Goal: Task Accomplishment & Management: Manage account settings

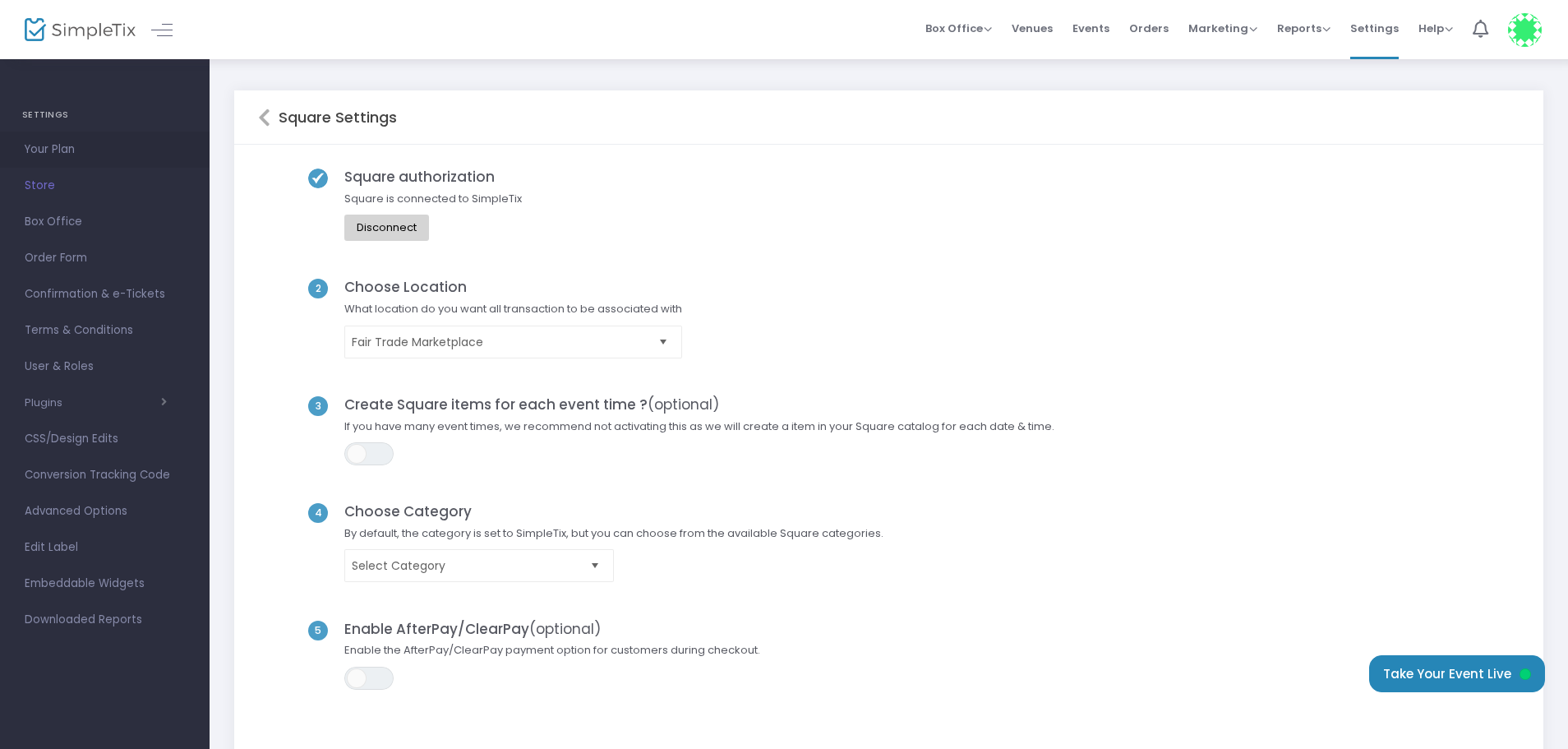
click at [55, 150] on span "Your Plan" at bounding box center [105, 149] width 160 height 22
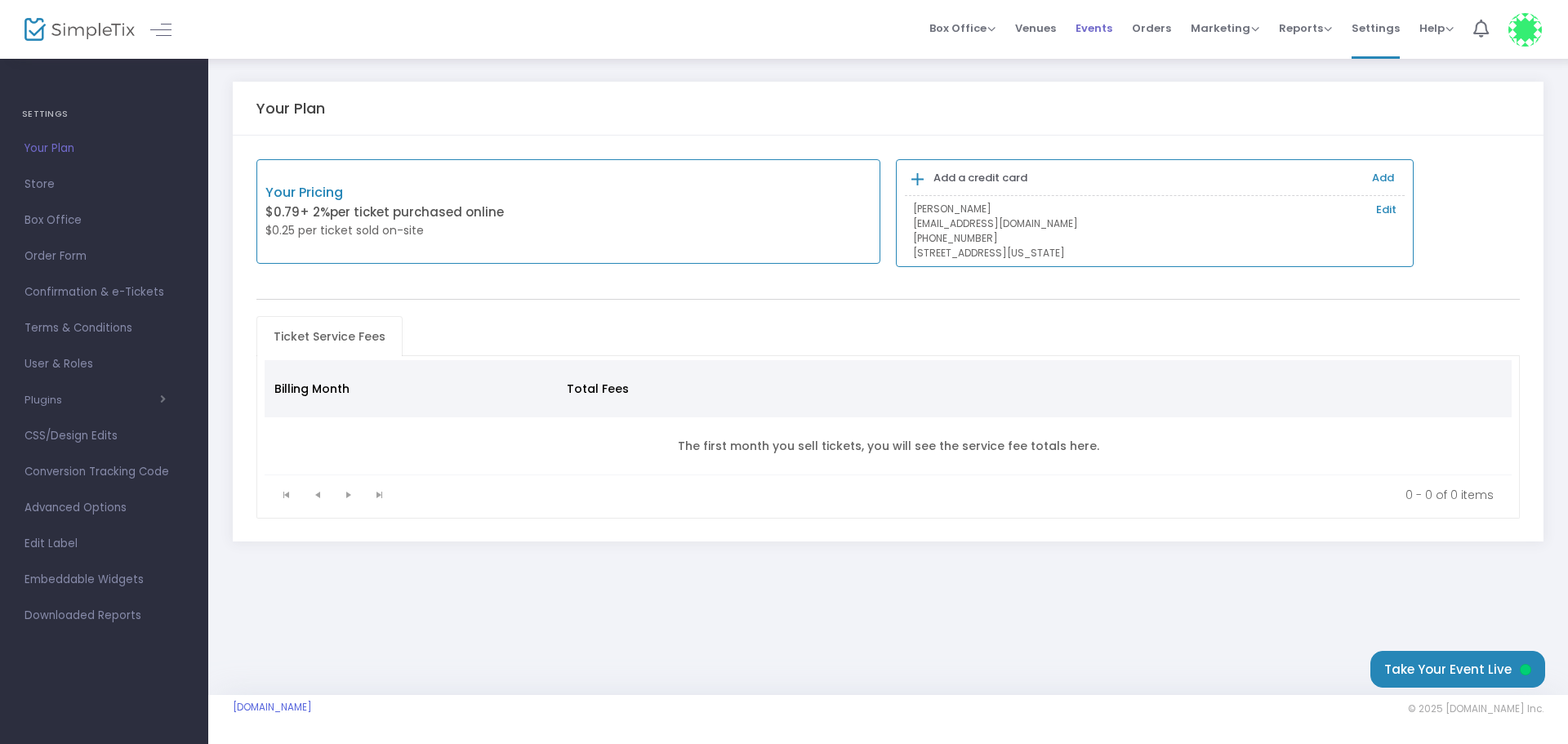
click at [1087, 33] on span "Events" at bounding box center [1093, 28] width 37 height 41
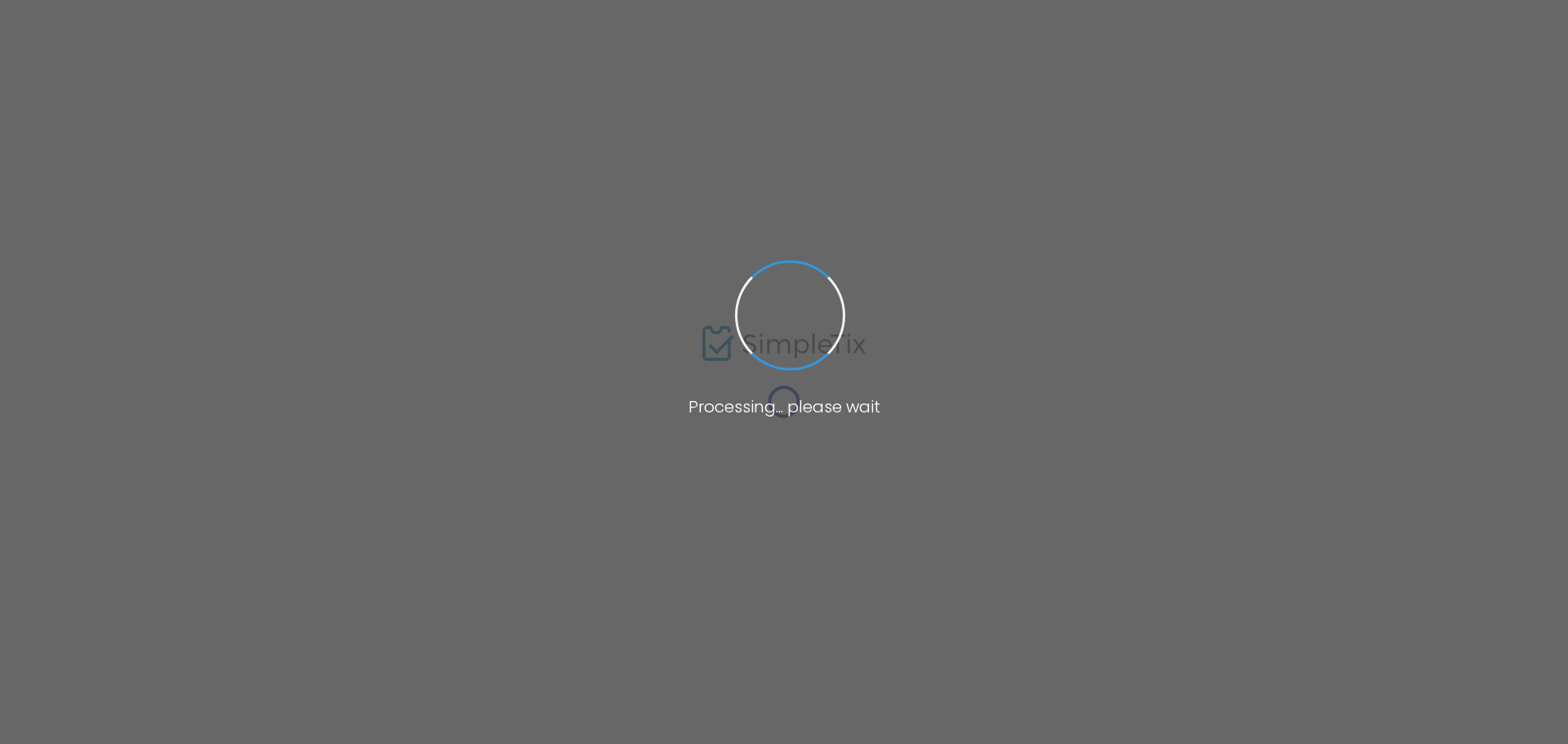
type input "[GEOGRAPHIC_DATA]"
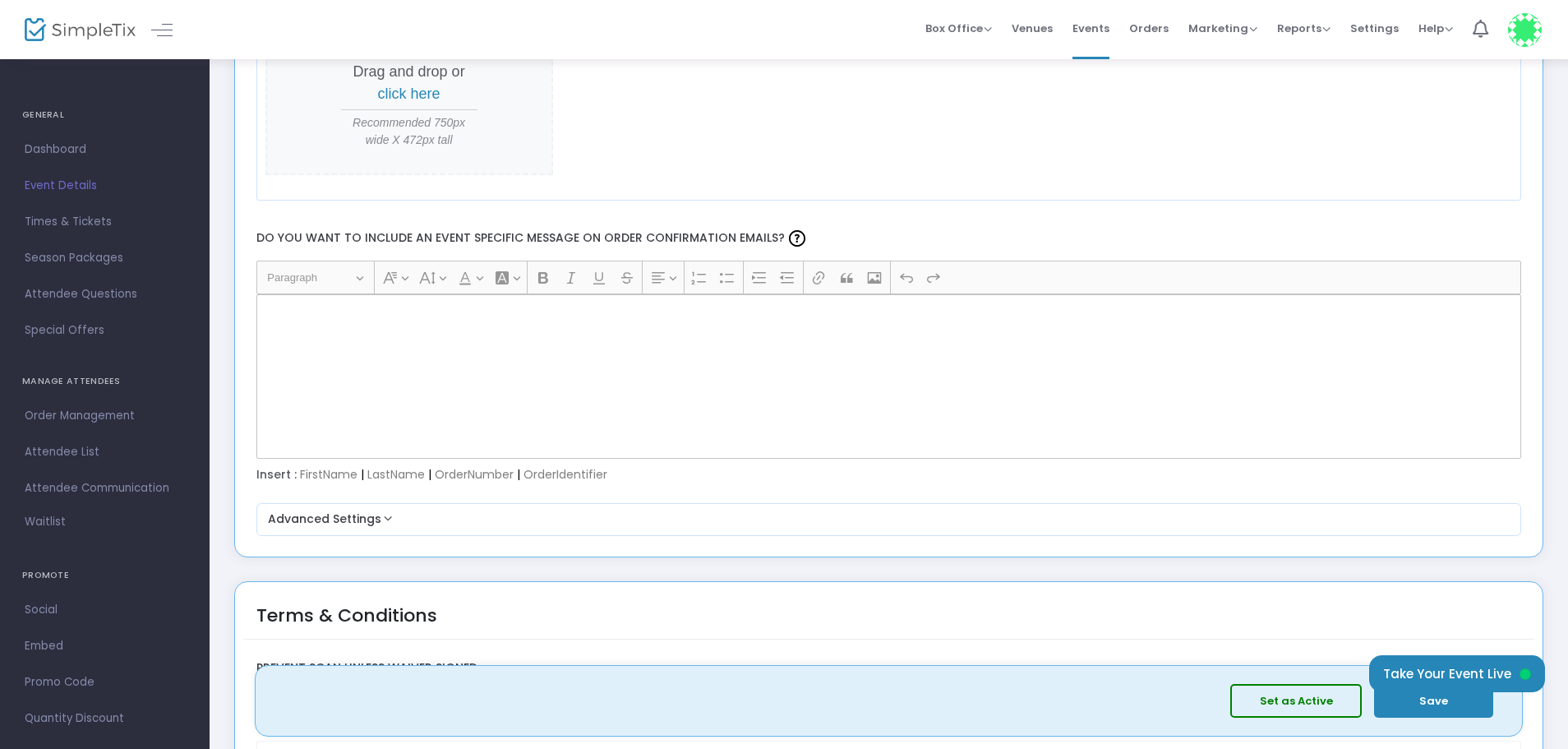
scroll to position [2056, 0]
click at [332, 349] on div "Rich Text Editor, main" at bounding box center [889, 375] width 1266 height 164
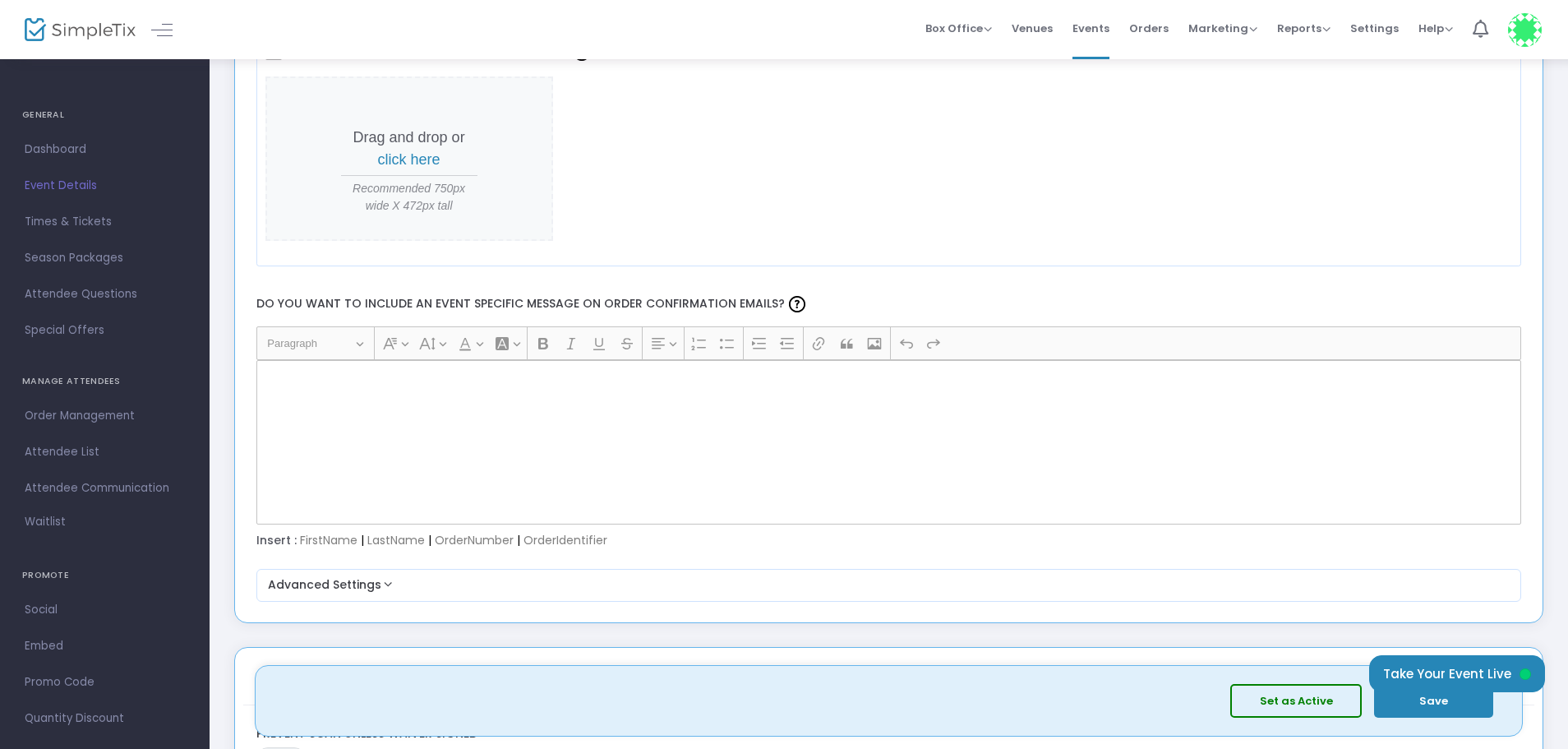
scroll to position [1891, 0]
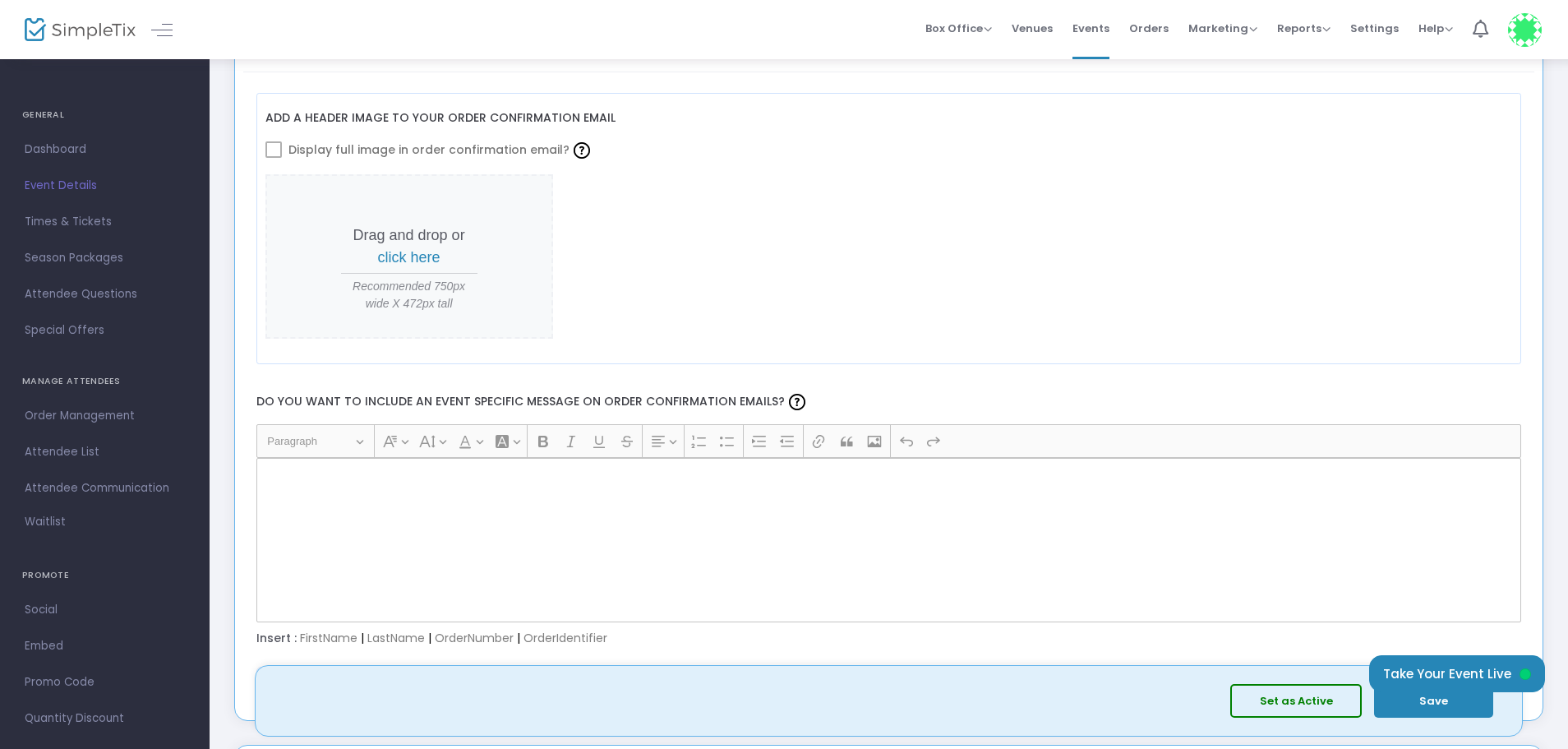
click at [413, 257] on span "click here" at bounding box center [409, 257] width 62 height 16
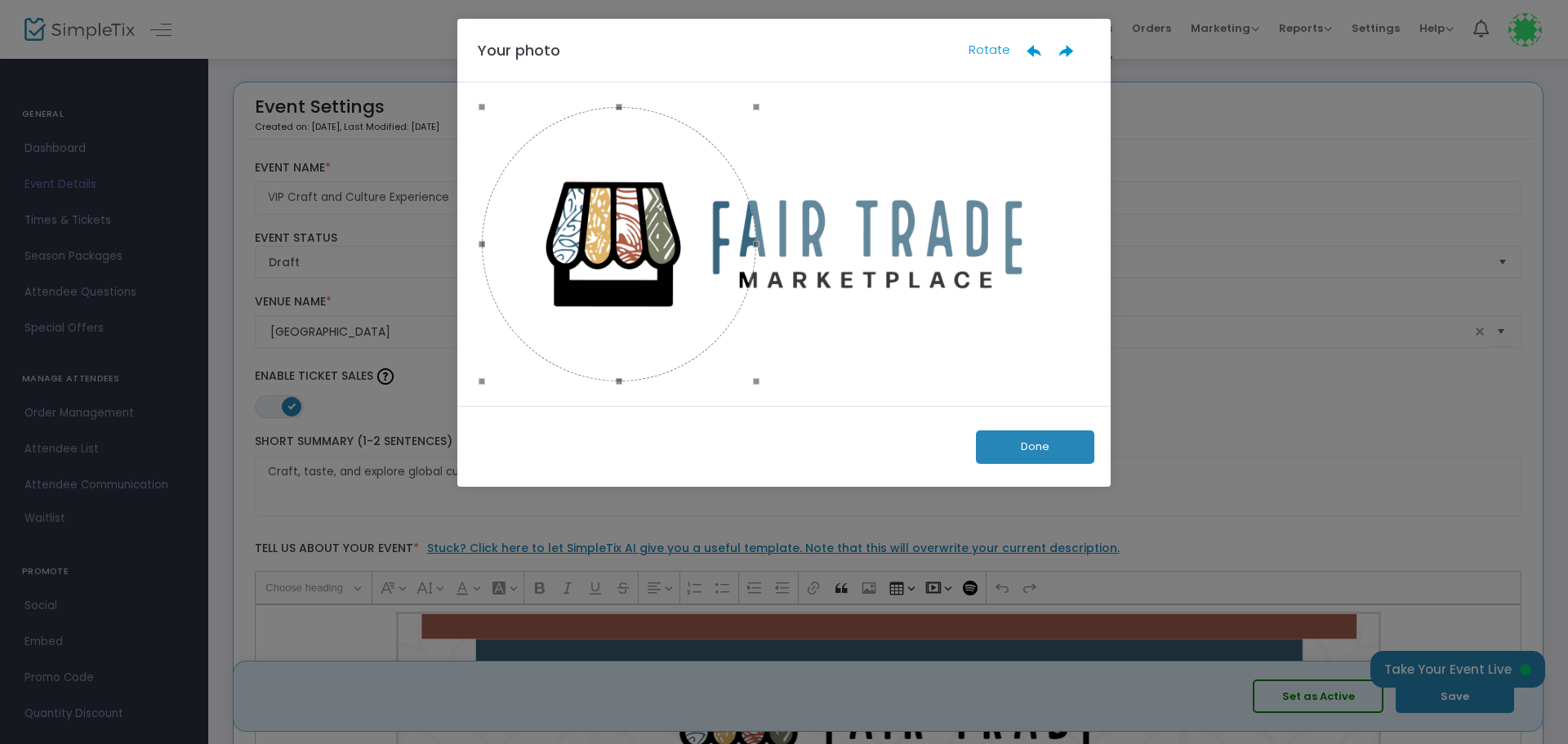
drag, startPoint x: 738, startPoint y: 272, endPoint x: 536, endPoint y: 275, distance: 202.0
click at [536, 275] on div at bounding box center [618, 244] width 274 height 275
drag, startPoint x: 757, startPoint y: 385, endPoint x: 681, endPoint y: 350, distance: 83.7
click at [681, 350] on div at bounding box center [783, 244] width 604 height 275
drag, startPoint x: 610, startPoint y: 230, endPoint x: 641, endPoint y: 277, distance: 56.3
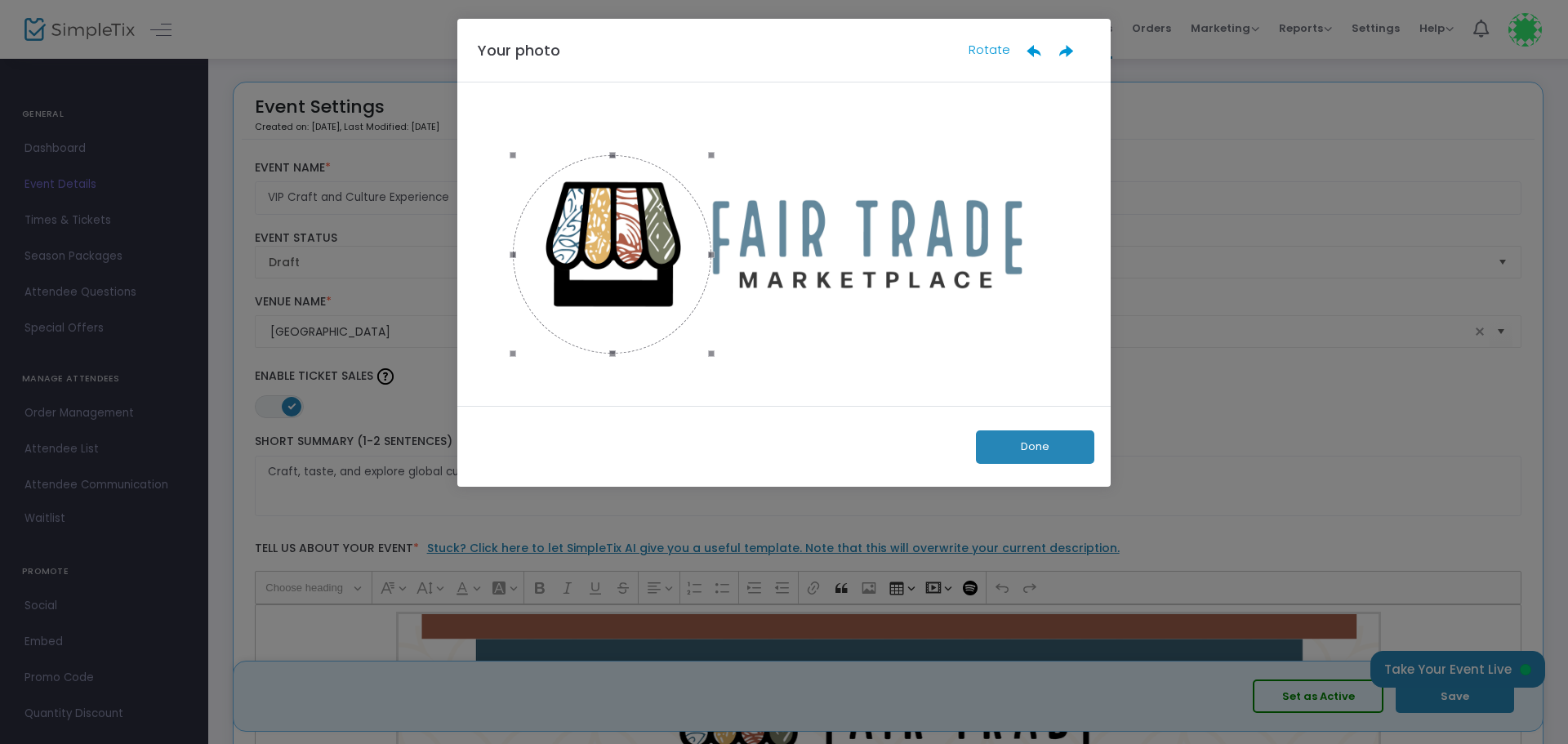
click at [641, 277] on div at bounding box center [612, 255] width 199 height 199
click at [1023, 442] on button "Done" at bounding box center [1035, 447] width 118 height 34
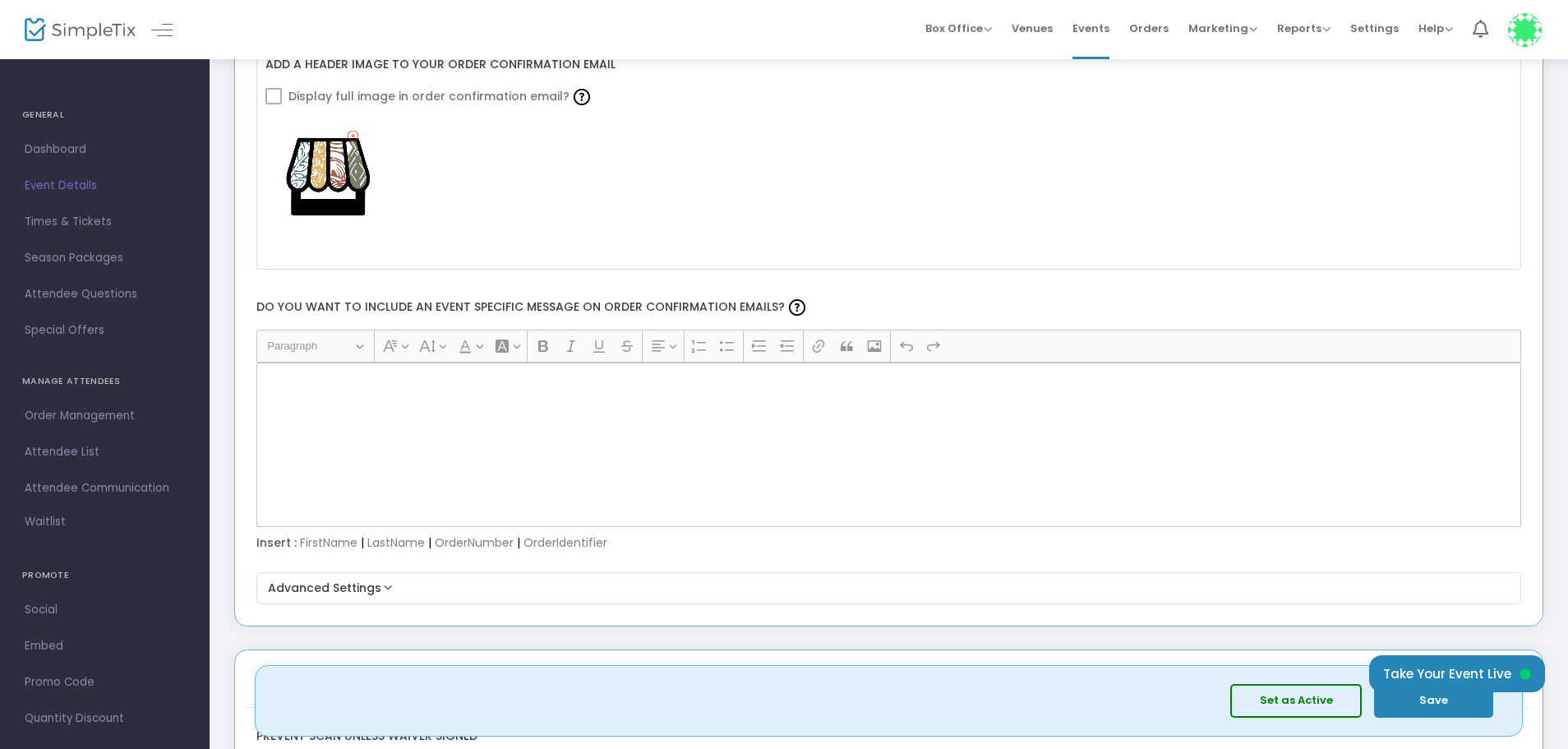
scroll to position [1973, 0]
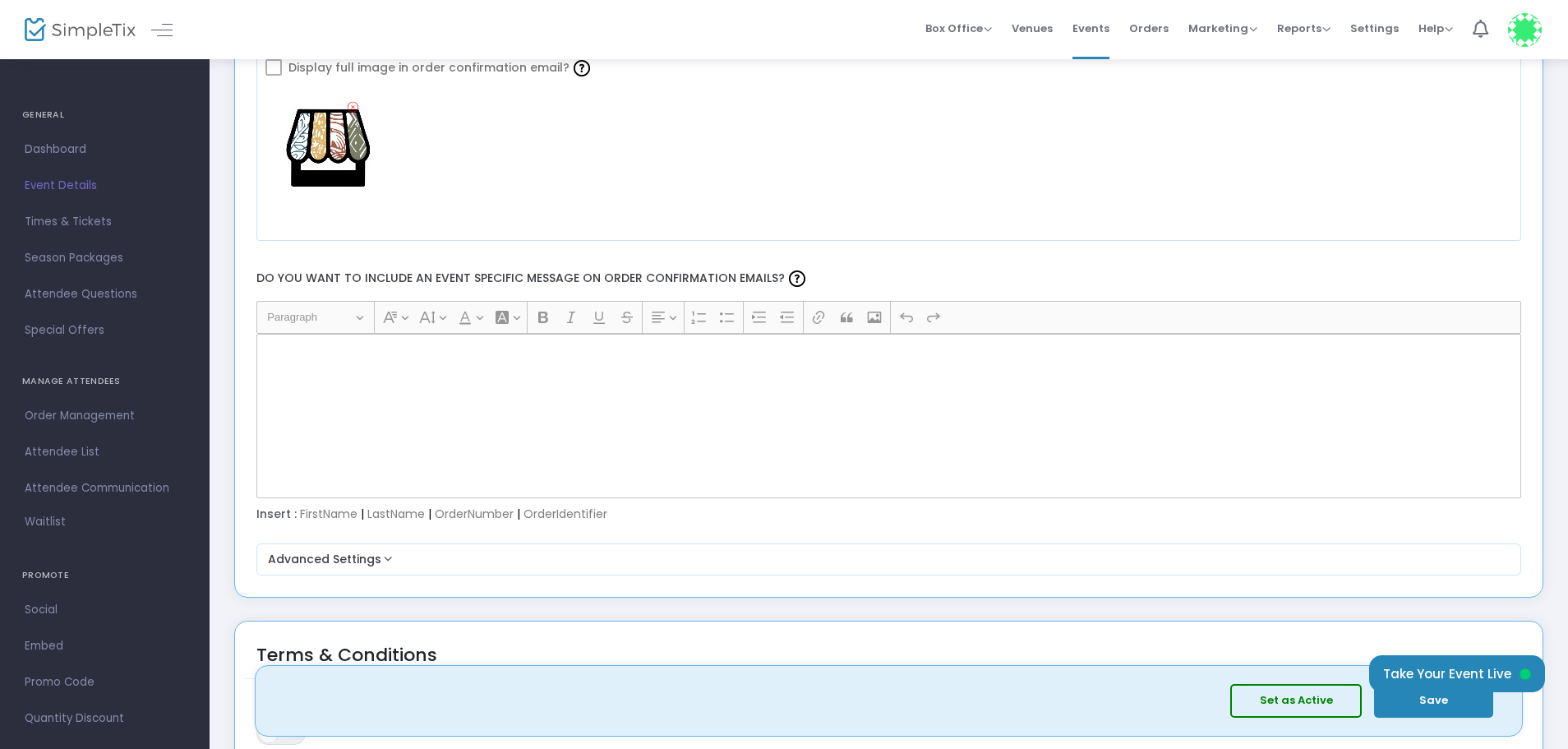
click at [495, 353] on p "Rich Text Editor, main" at bounding box center [888, 352] width 1251 height 16
click at [381, 560] on button "Advanced Settings" at bounding box center [889, 559] width 1253 height 20
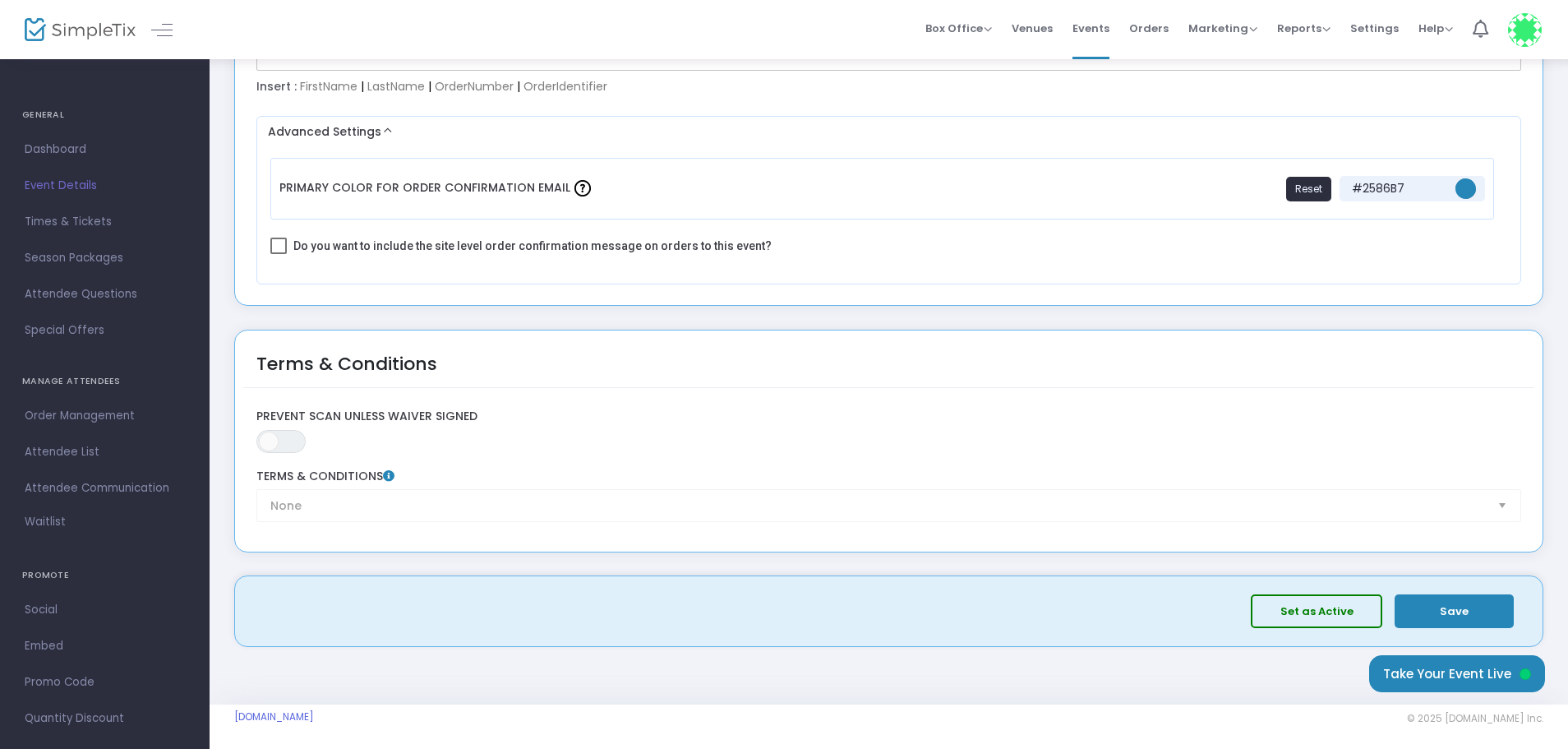
scroll to position [2406, 0]
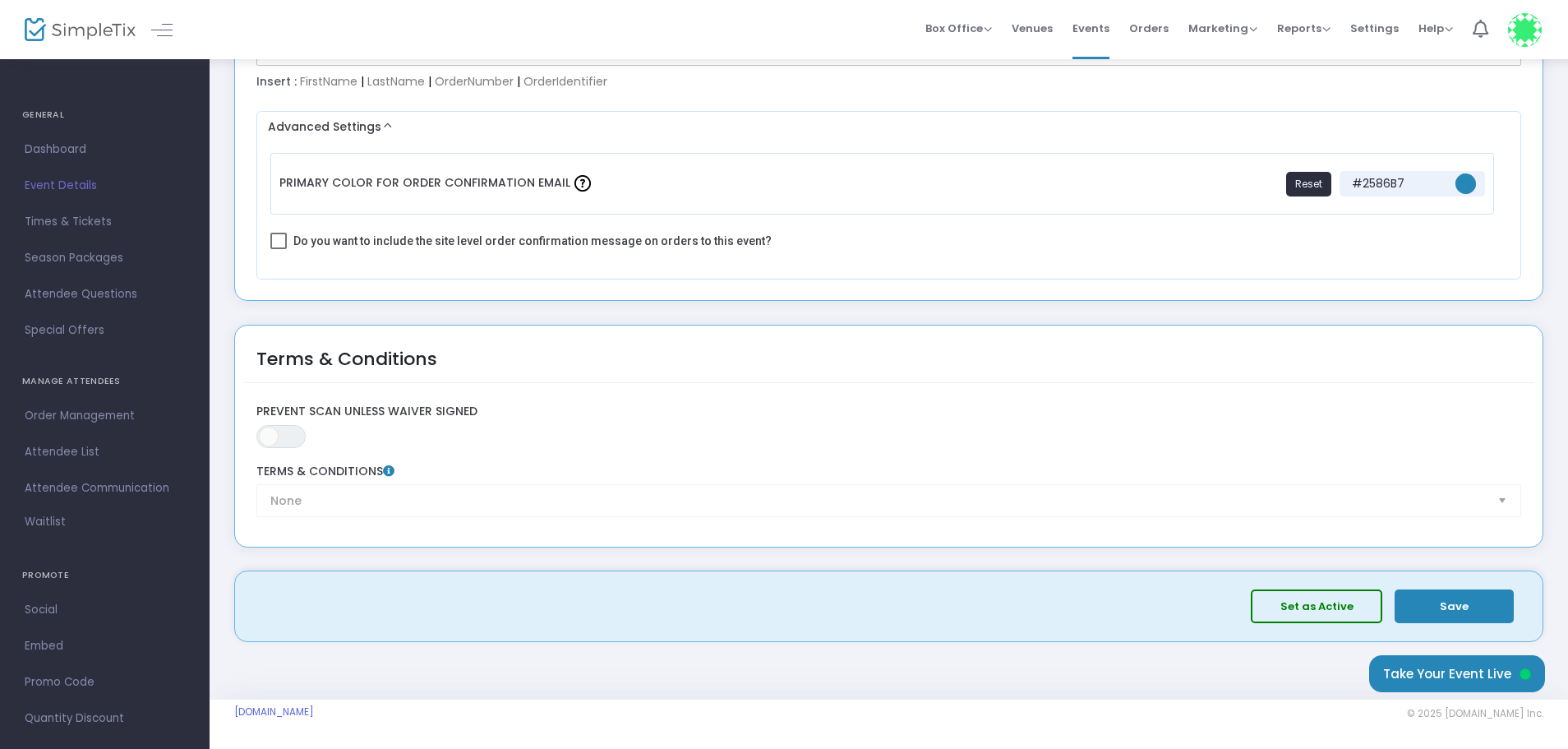
click at [1315, 614] on button "Set as Active" at bounding box center [1316, 607] width 131 height 34
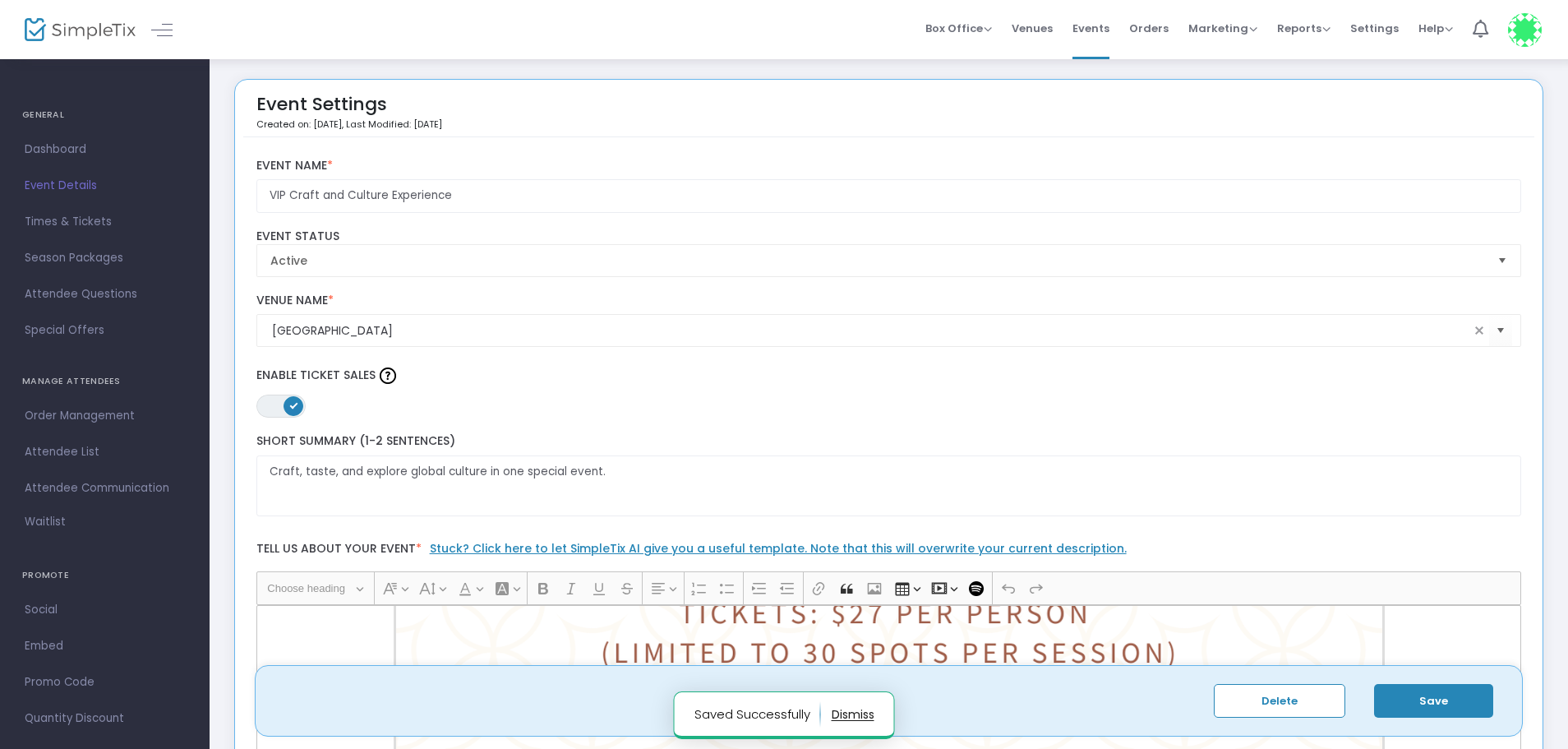
scroll to position [0, 0]
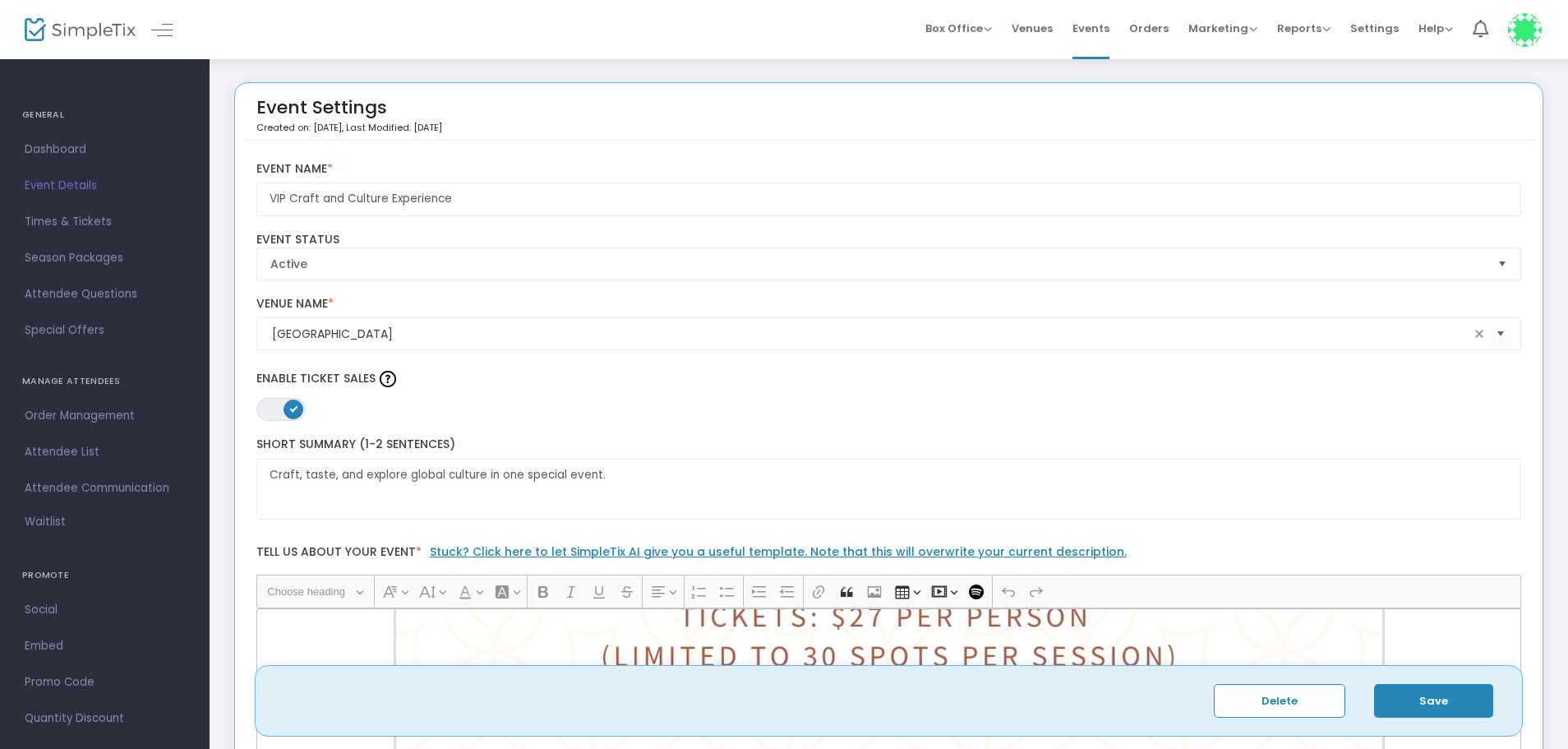
click at [1423, 707] on button "Save" at bounding box center [1434, 701] width 119 height 34
click at [74, 222] on span "Times & Tickets" at bounding box center [105, 222] width 160 height 22
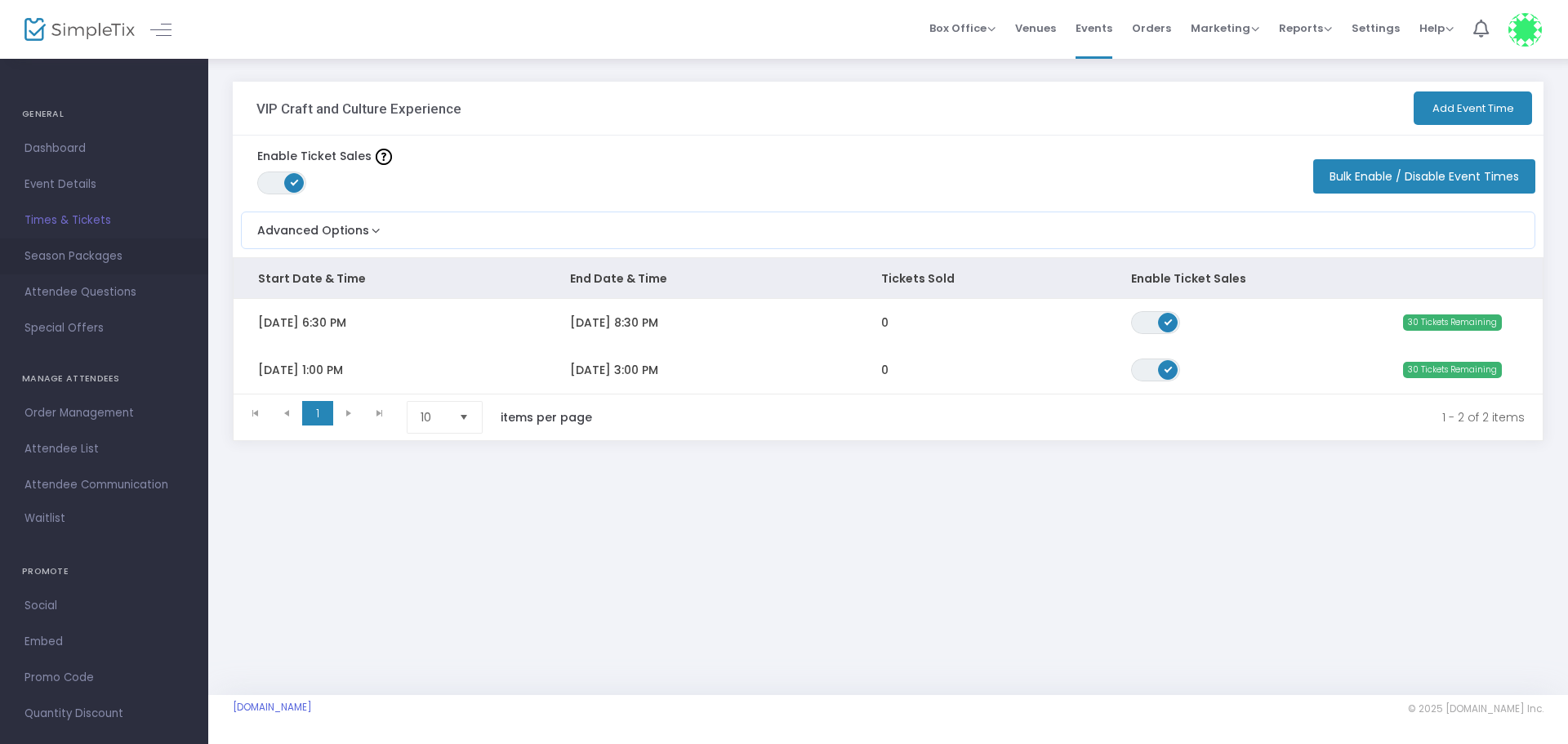
click at [61, 257] on span "Season Packages" at bounding box center [104, 256] width 159 height 22
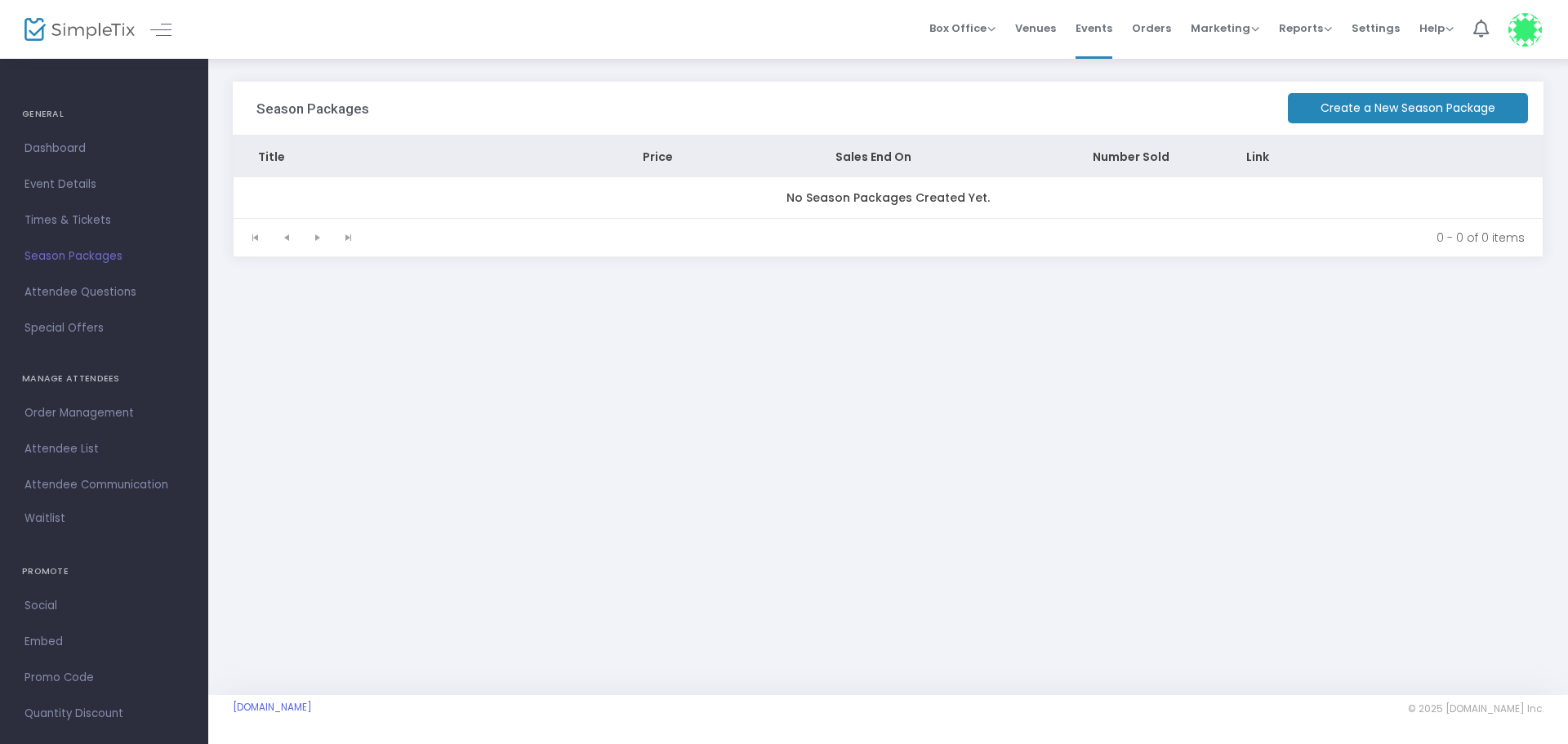
click at [88, 296] on span "Attendee Questions" at bounding box center [104, 292] width 159 height 22
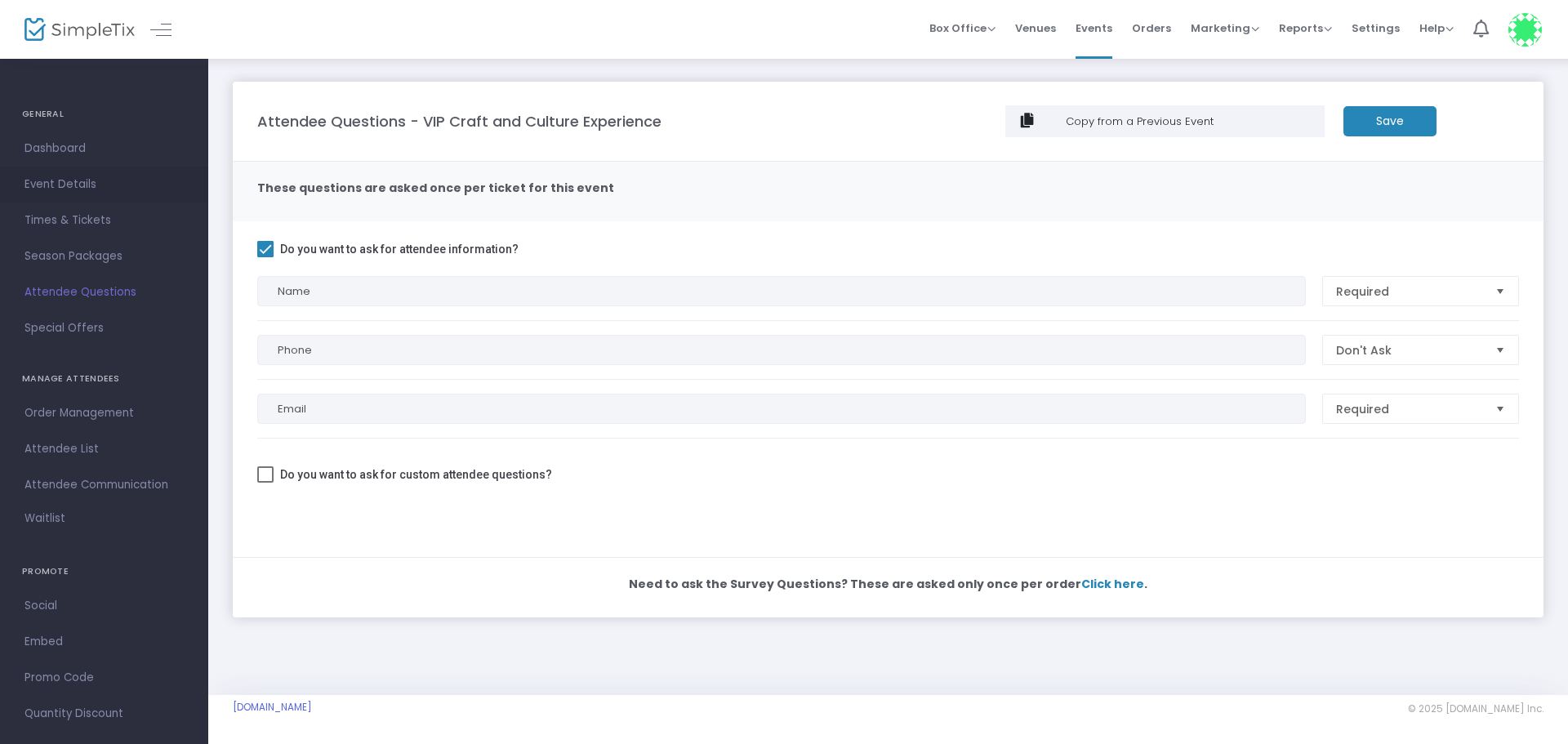
click at [63, 188] on span "Event Details" at bounding box center [104, 185] width 159 height 22
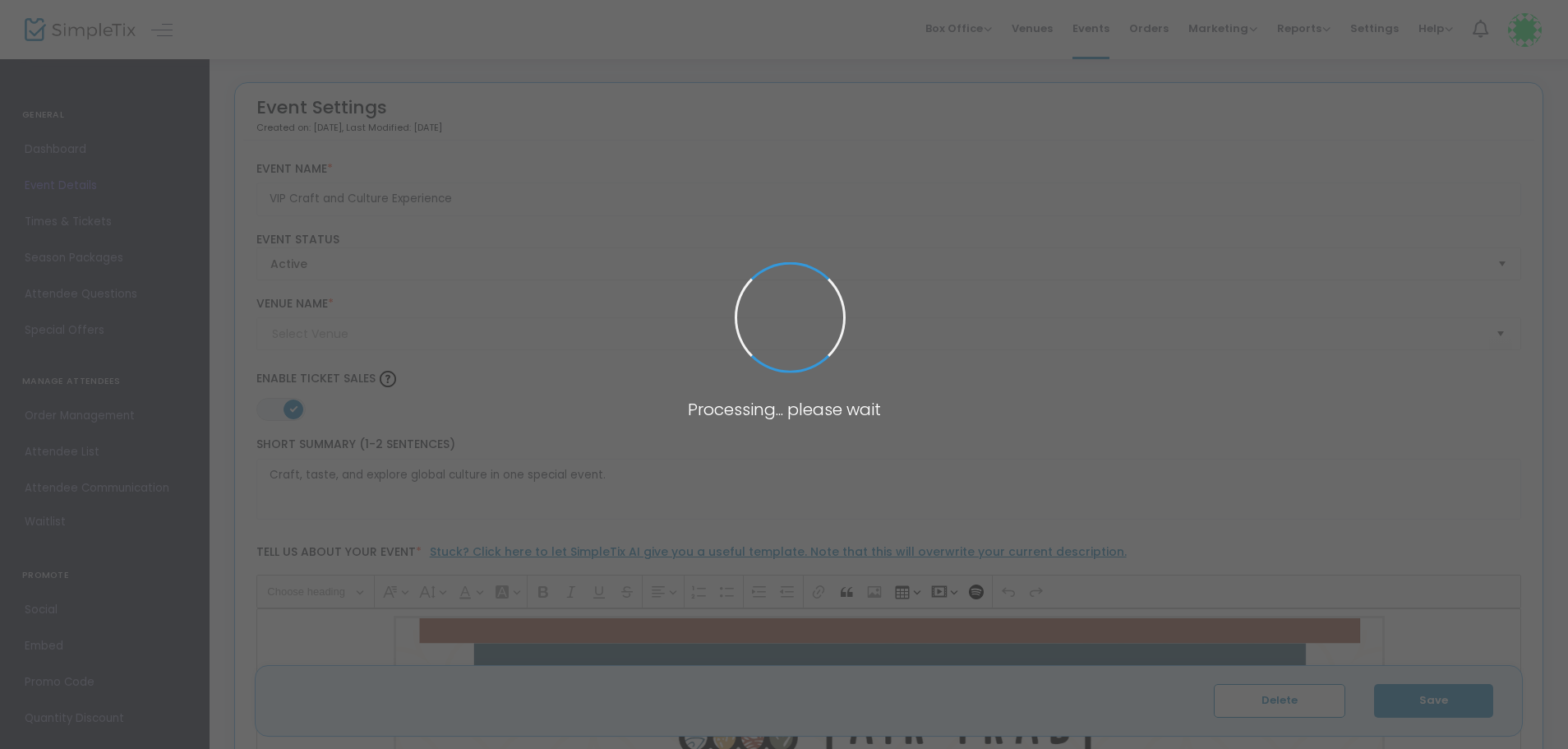
type input "[GEOGRAPHIC_DATA]"
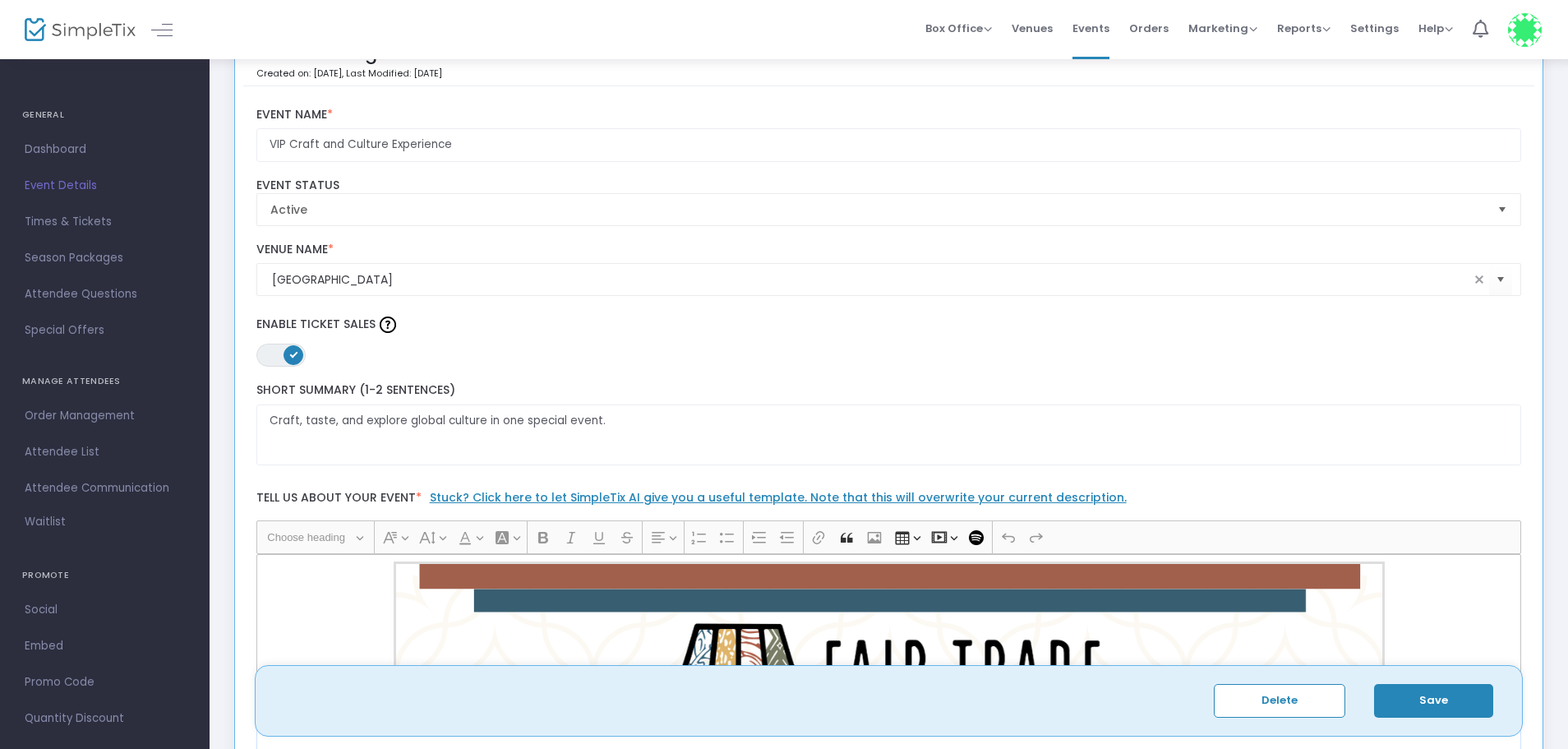
scroll to position [82, 0]
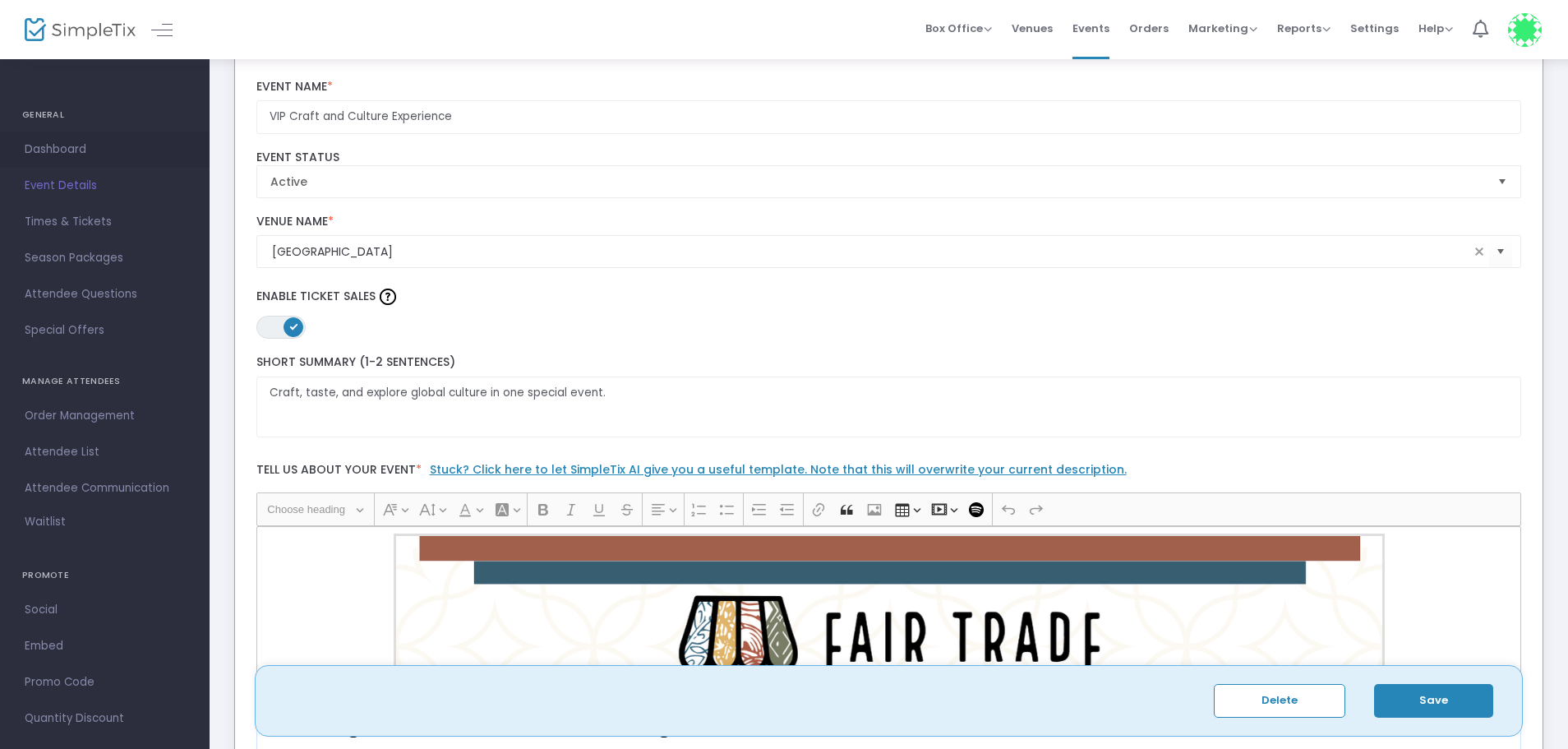
click at [92, 146] on span "Dashboard" at bounding box center [105, 149] width 160 height 22
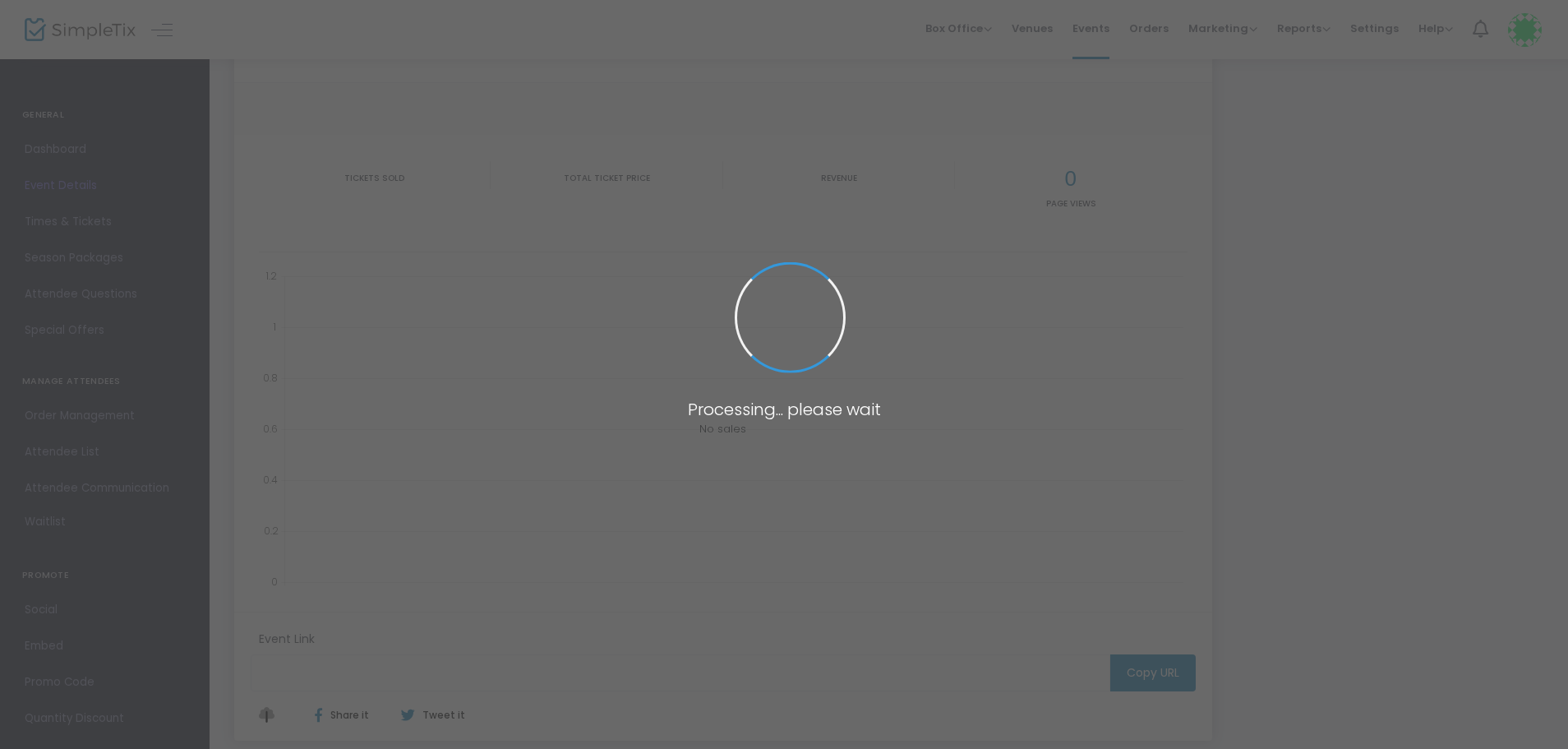
type input "[URL][DOMAIN_NAME]"
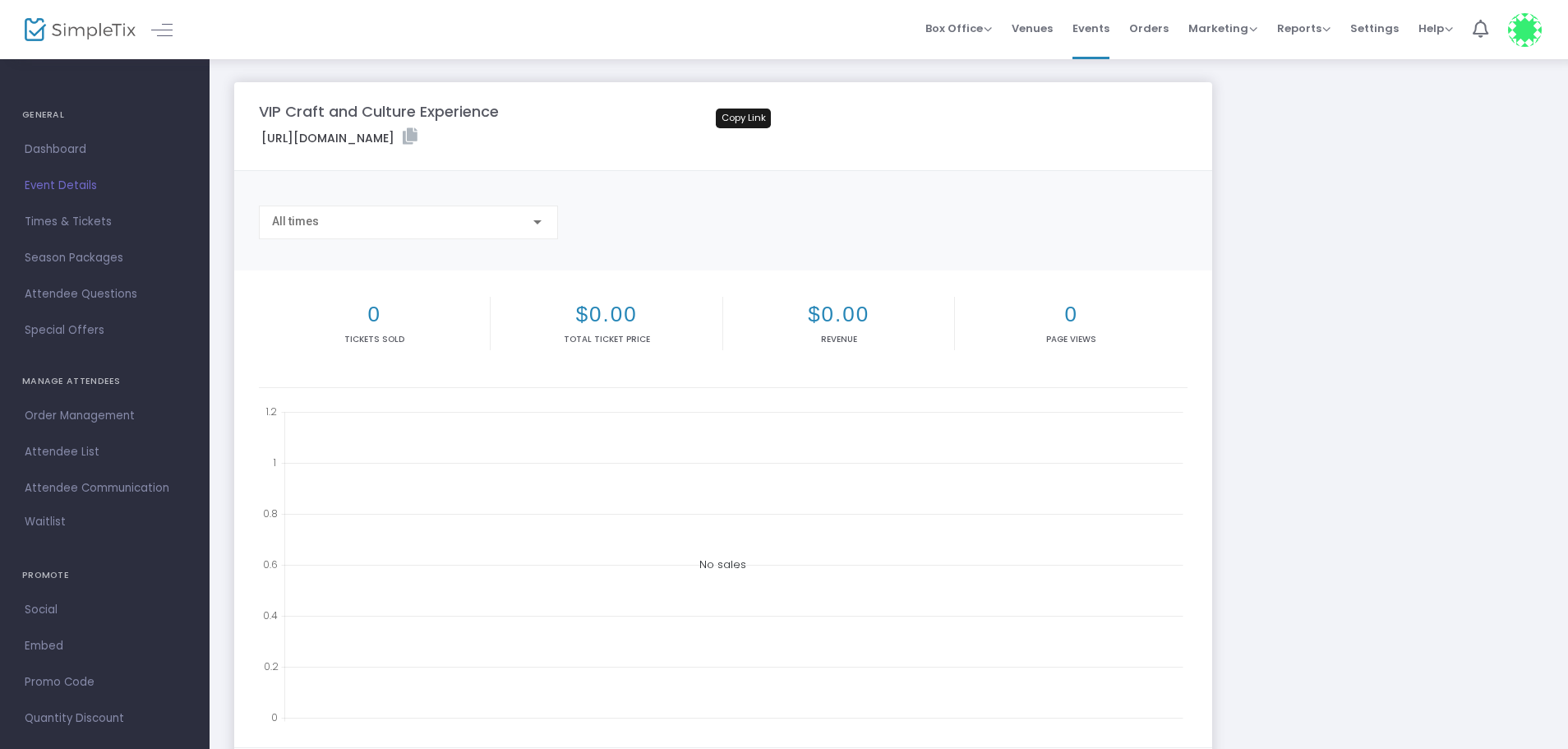
click at [418, 133] on icon at bounding box center [410, 136] width 15 height 16
click at [41, 113] on h4 "GENERAL" at bounding box center [105, 115] width 165 height 33
click at [55, 113] on h4 "GENERAL" at bounding box center [105, 115] width 165 height 33
click at [54, 186] on span "Event Details" at bounding box center [105, 186] width 160 height 22
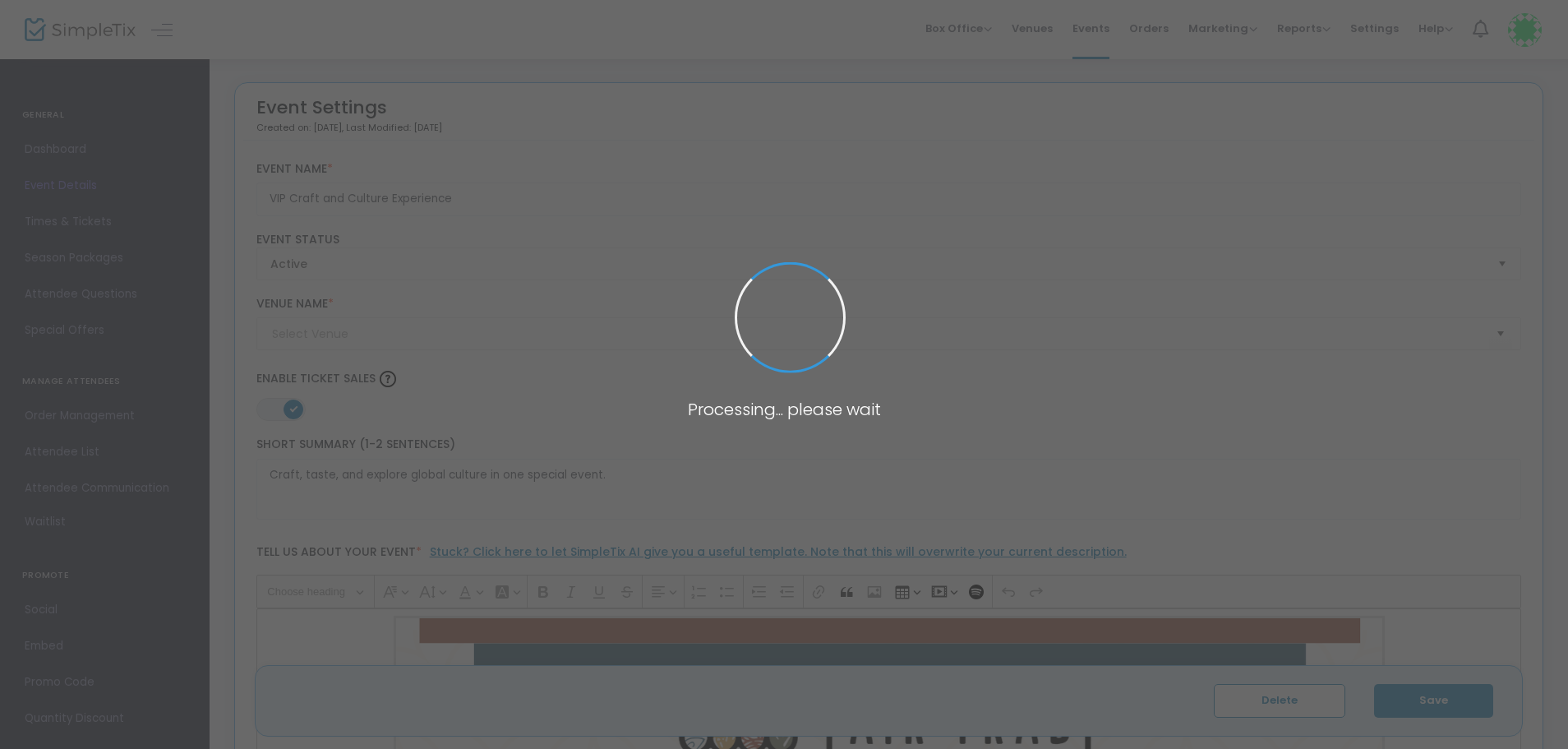
type input "[GEOGRAPHIC_DATA]"
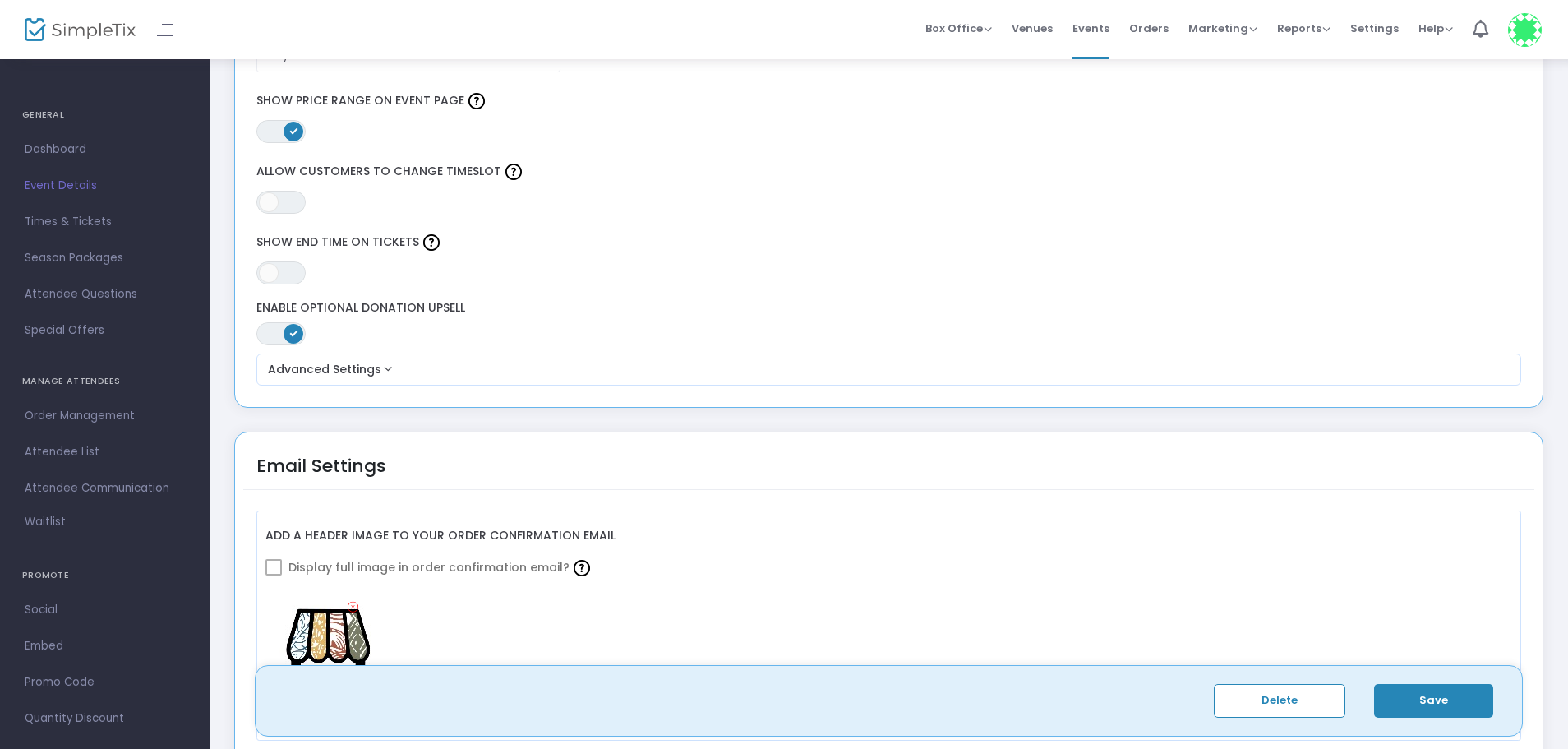
scroll to position [1562, 0]
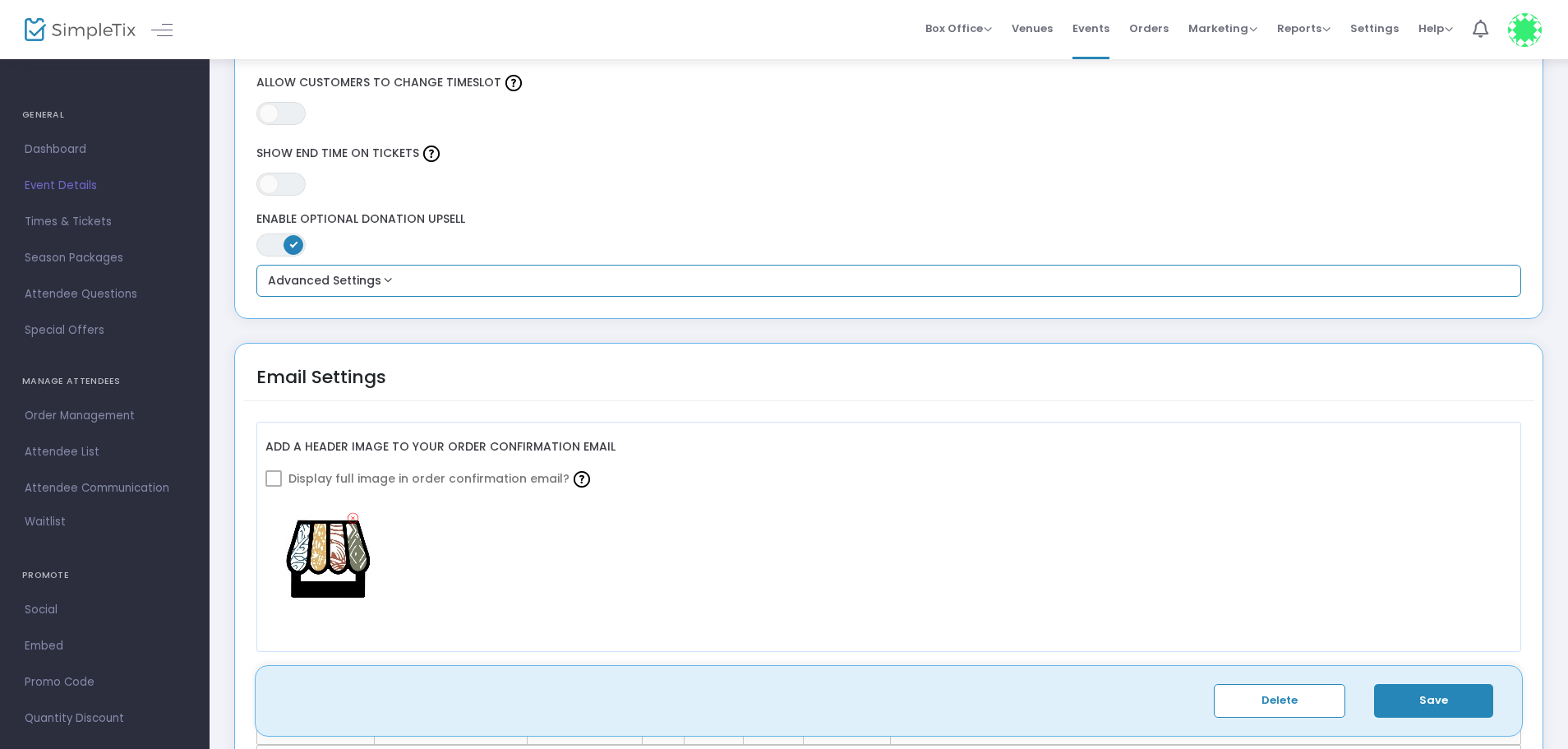
click at [394, 278] on button "Advanced Settings" at bounding box center [889, 281] width 1253 height 20
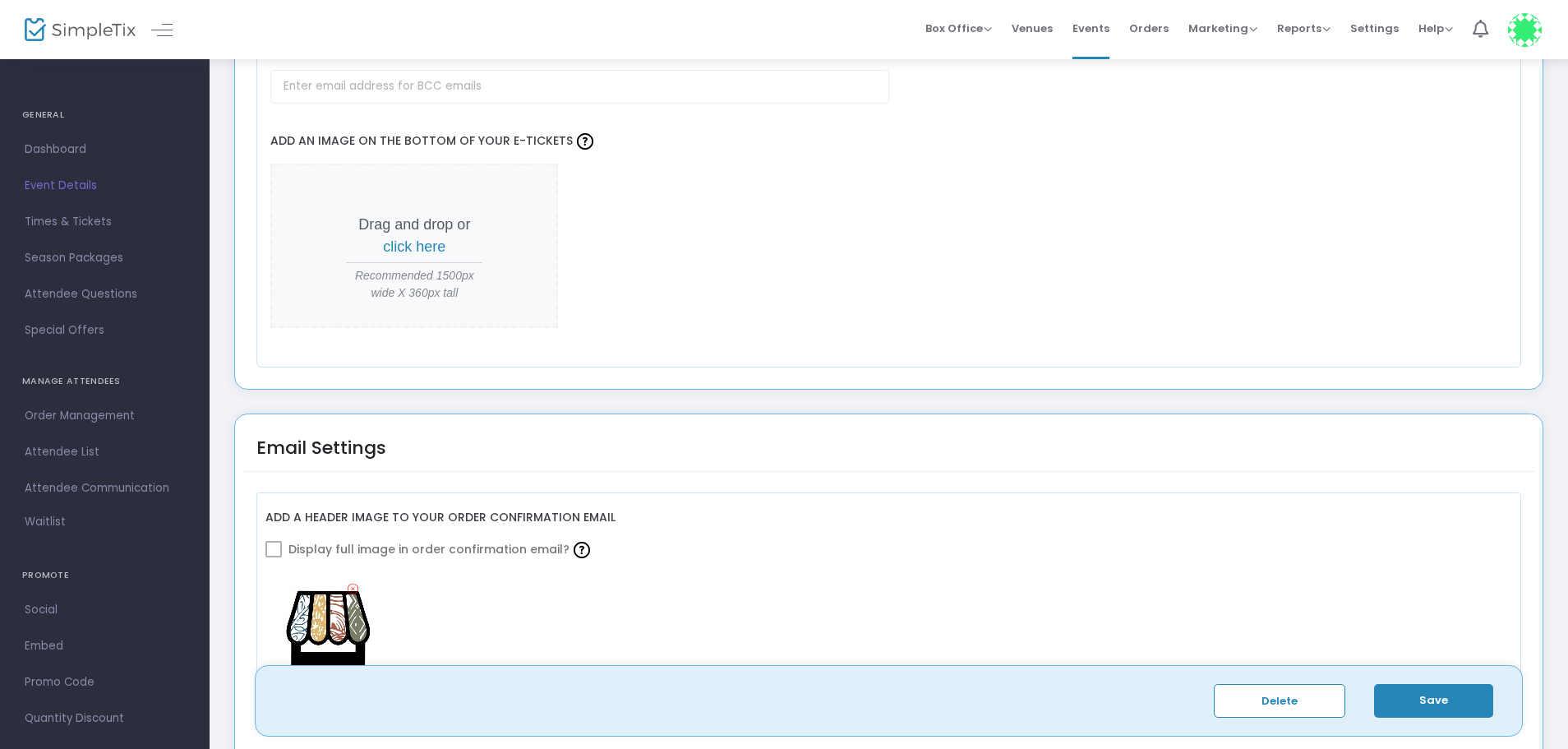
scroll to position [1727, 0]
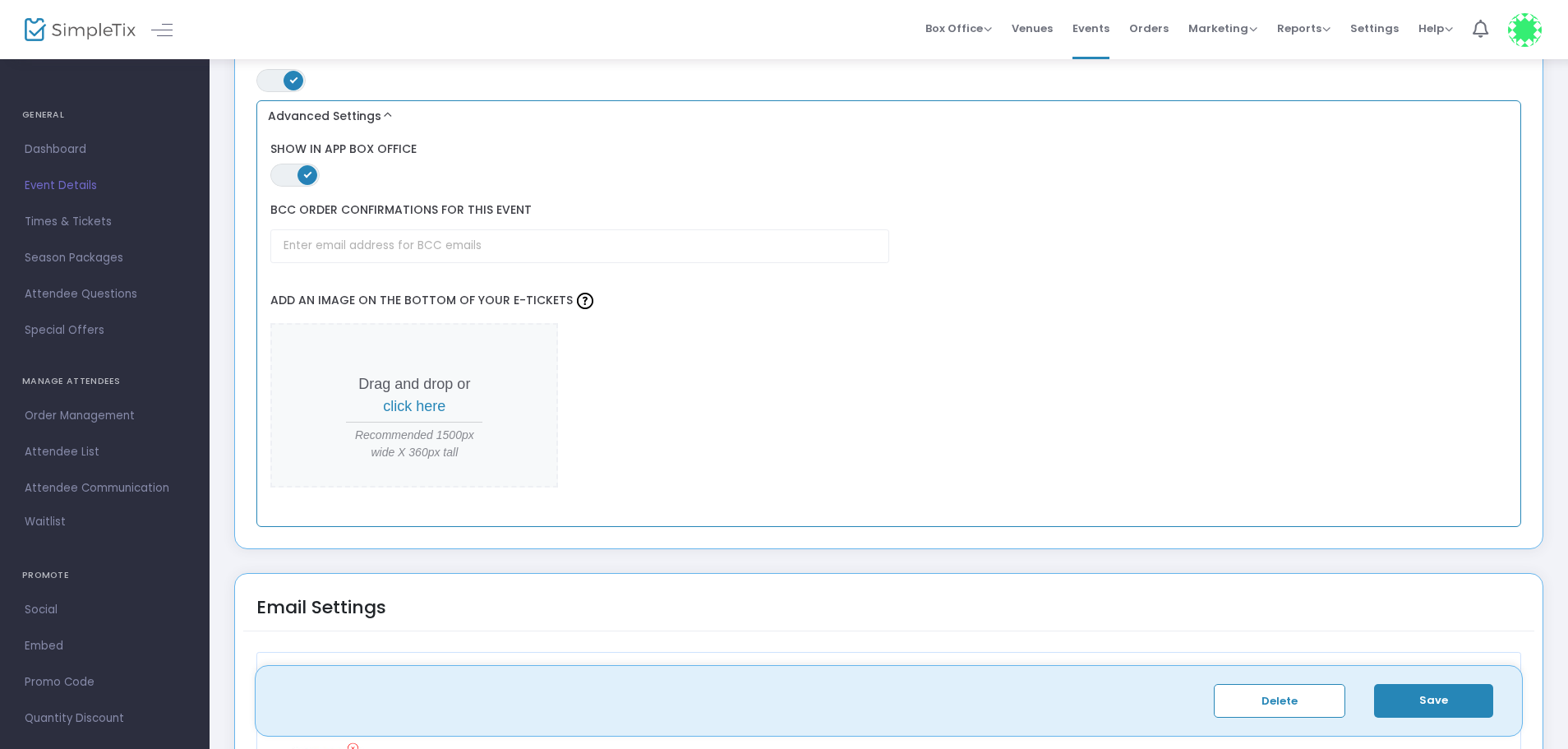
click at [407, 405] on span "click here" at bounding box center [414, 406] width 62 height 16
